Goal: Navigation & Orientation: Find specific page/section

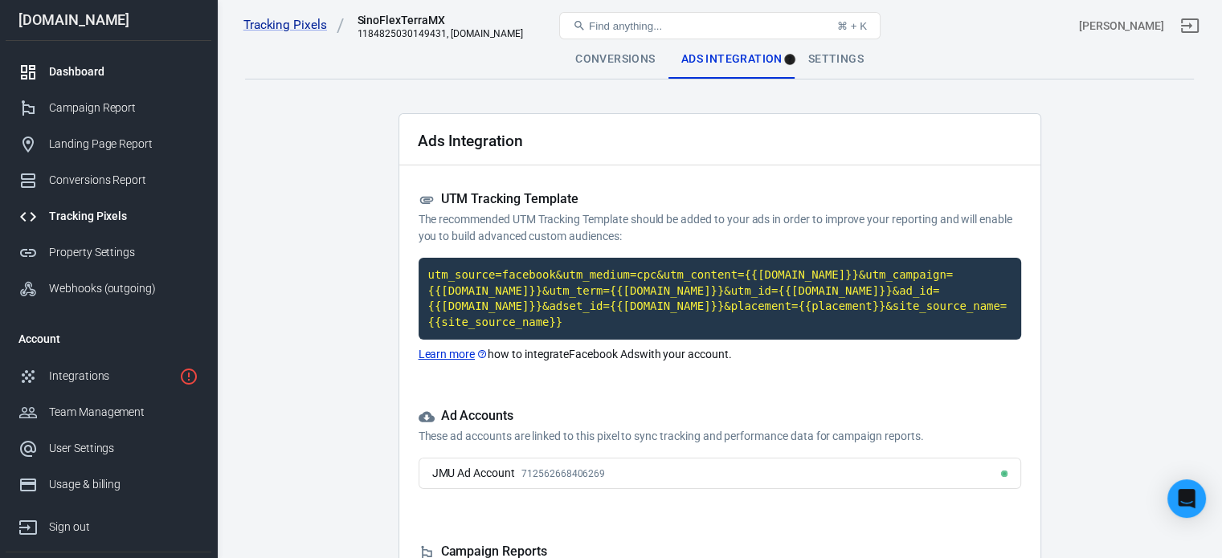
click at [92, 76] on div "Dashboard" at bounding box center [123, 71] width 149 height 17
